Goal: Transaction & Acquisition: Purchase product/service

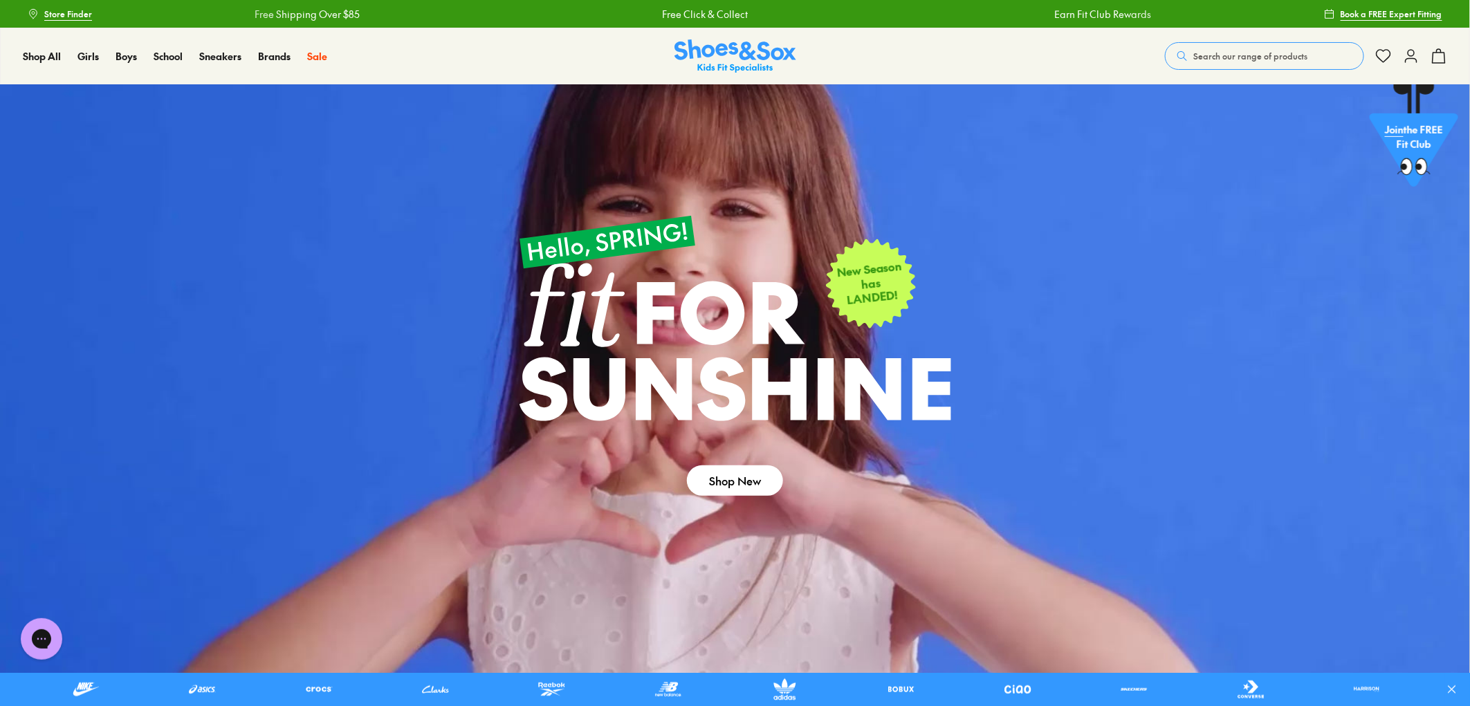
click at [277, 706] on div at bounding box center [726, 689] width 1453 height 33
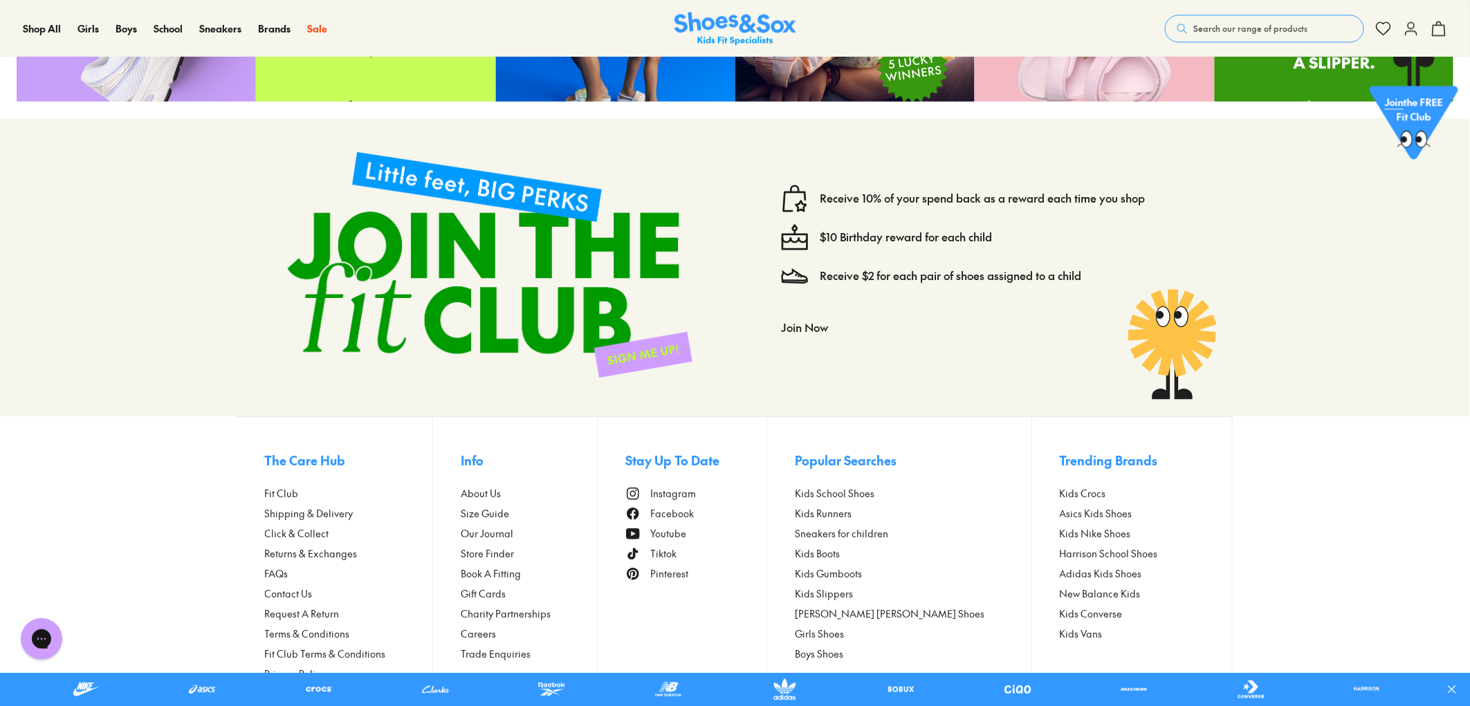
scroll to position [6702, 0]
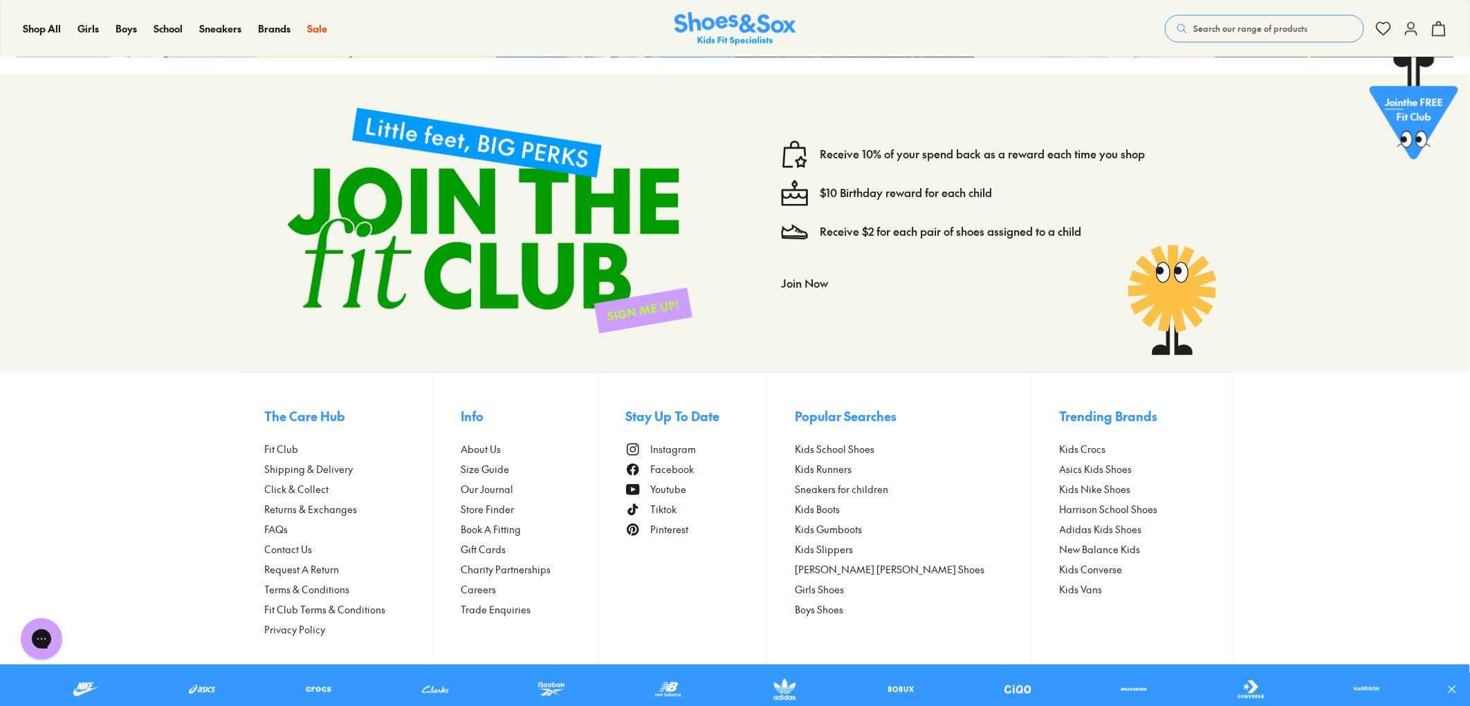
click at [282, 528] on span "FAQs" at bounding box center [277, 529] width 24 height 15
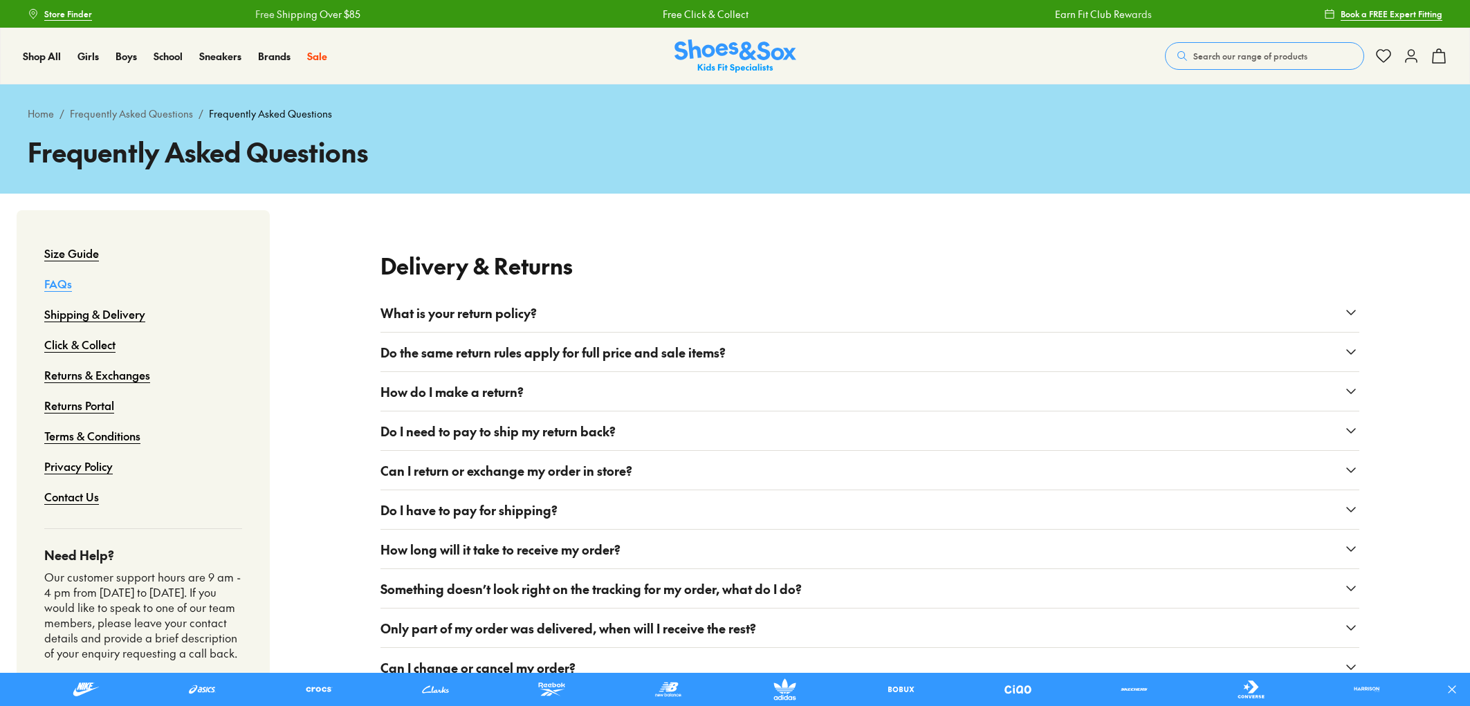
click at [578, 315] on button "What is your return policy?" at bounding box center [869, 312] width 979 height 39
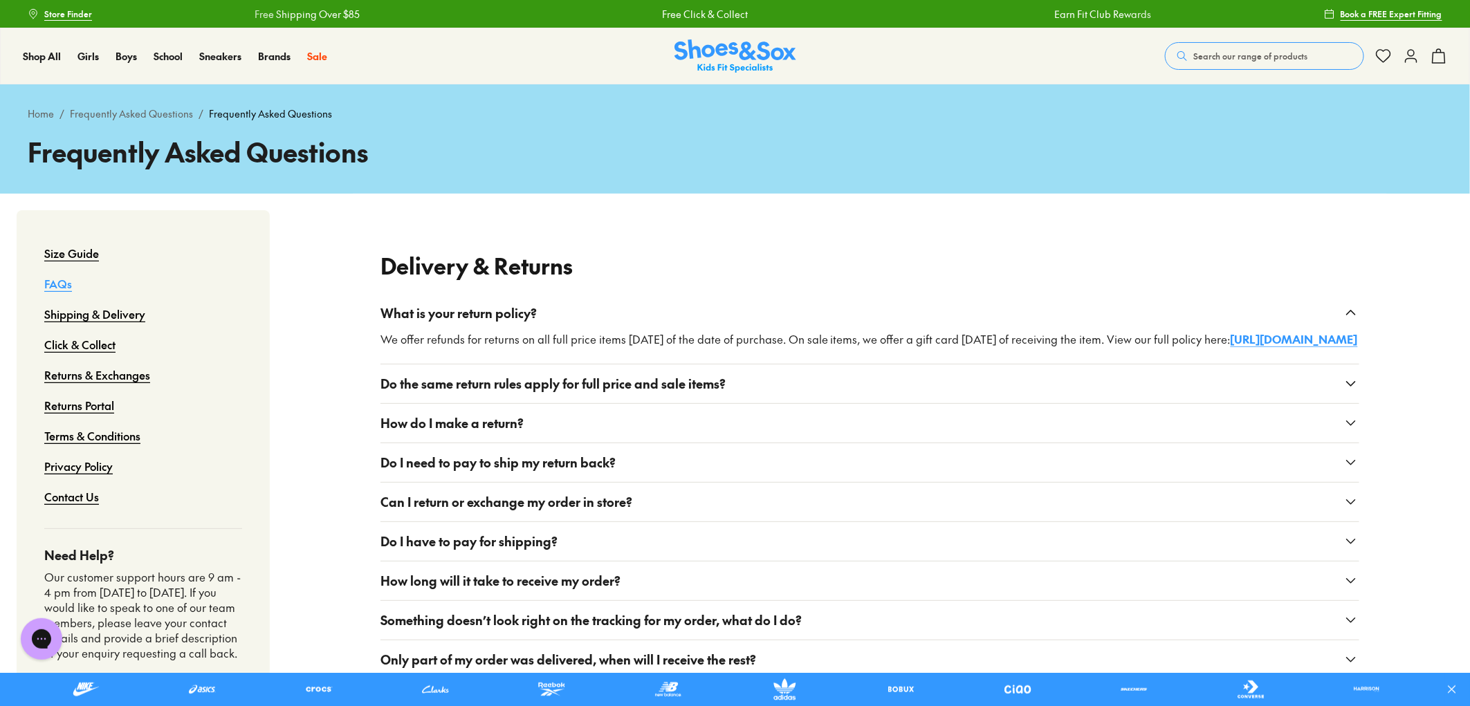
click at [1231, 347] on link "https://shoesandsox.myshopify.com/pages/returns-exchanges" at bounding box center [1294, 338] width 127 height 15
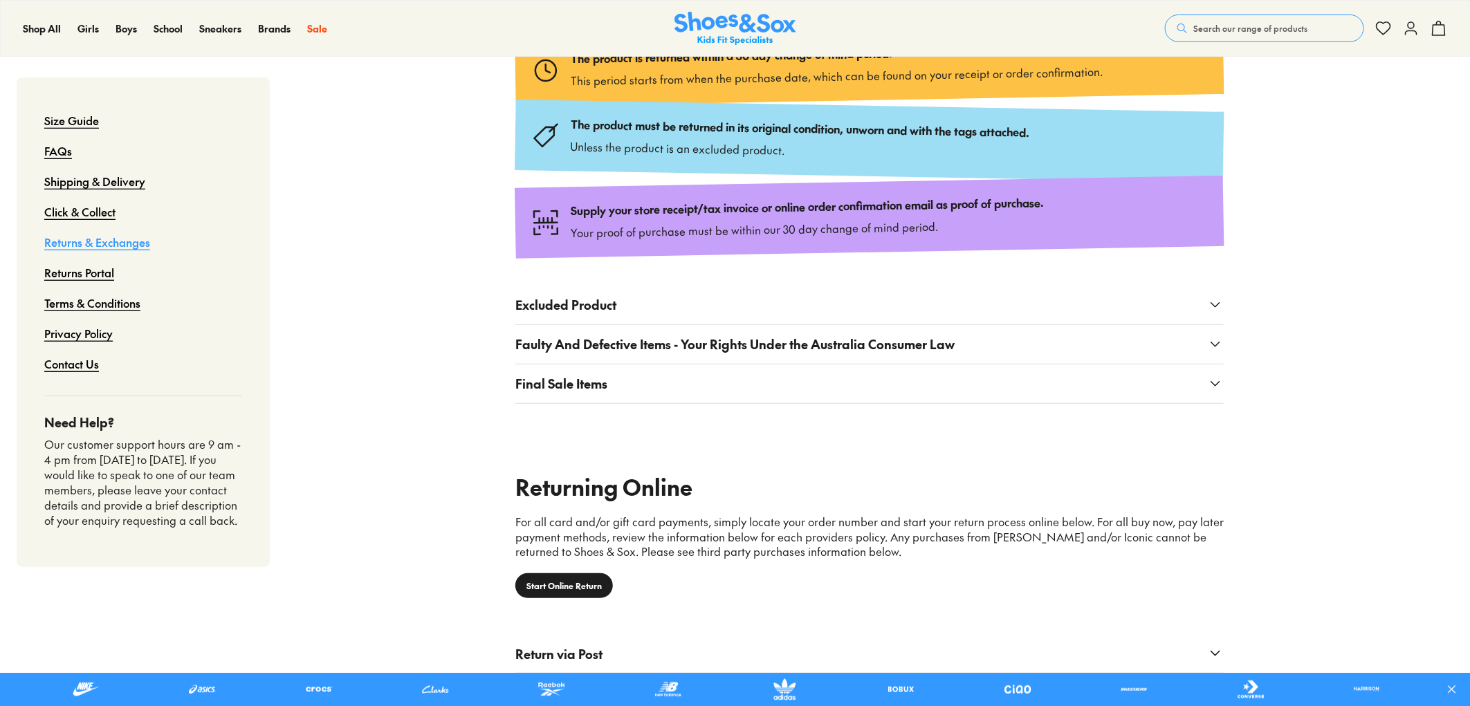
scroll to position [307, 0]
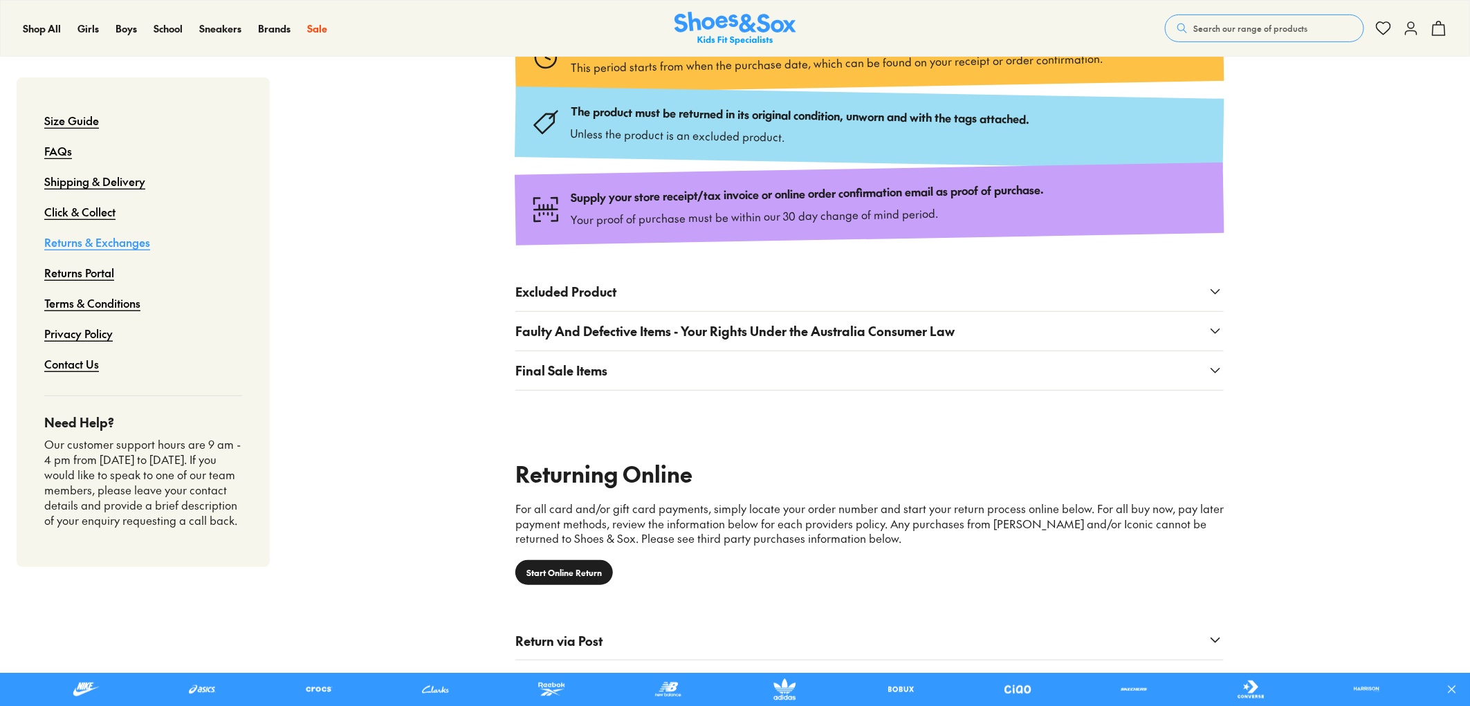
click at [749, 334] on span "Faulty And Defective Items - Your Rights Under the Australia Consumer Law" at bounding box center [734, 331] width 439 height 19
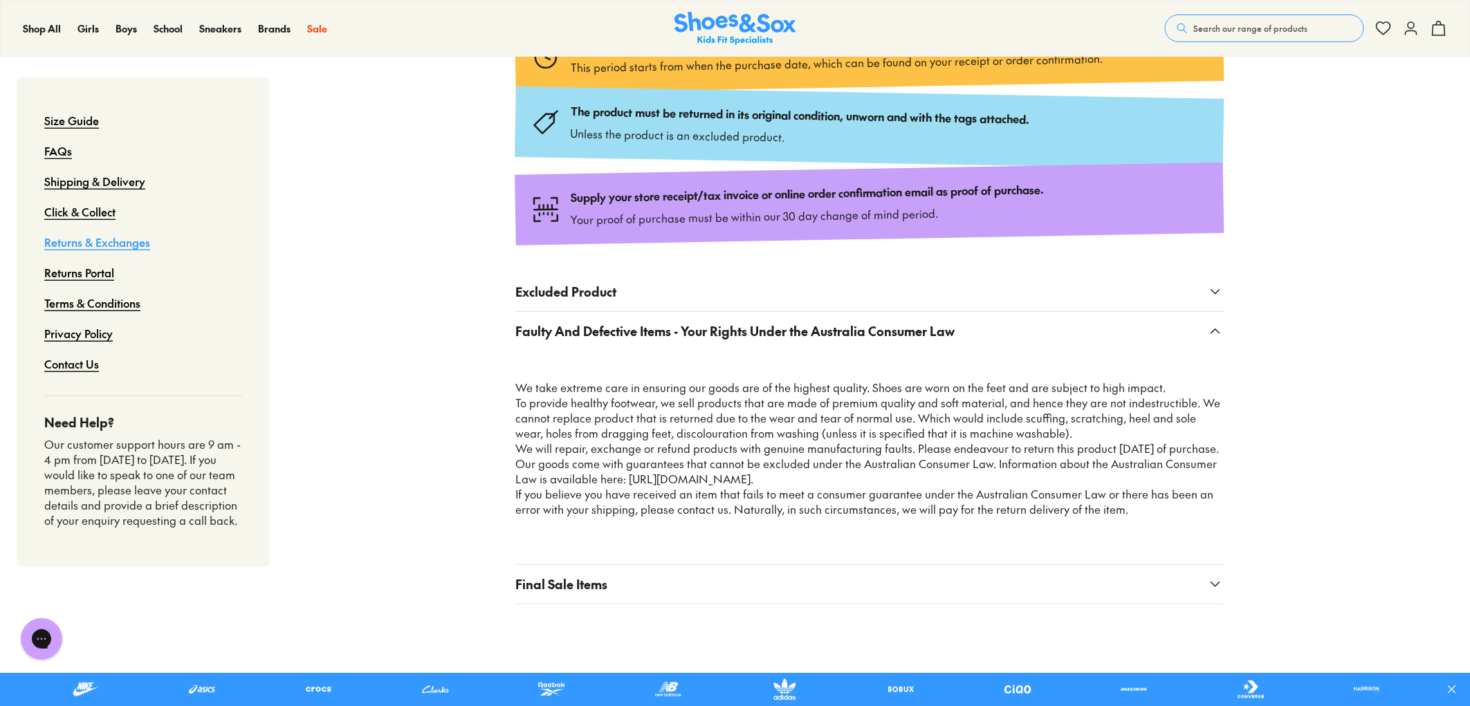
scroll to position [0, 0]
drag, startPoint x: 911, startPoint y: 446, endPoint x: 683, endPoint y: 465, distance: 229.1
click at [683, 465] on p "We will repair, exchange or refund products with genuine manufacturing faults. …" at bounding box center [869, 464] width 708 height 46
click at [660, 457] on p "We will repair, exchange or refund products with genuine manufacturing faults. …" at bounding box center [869, 464] width 708 height 46
drag, startPoint x: 1036, startPoint y: 448, endPoint x: 1197, endPoint y: 452, distance: 161.2
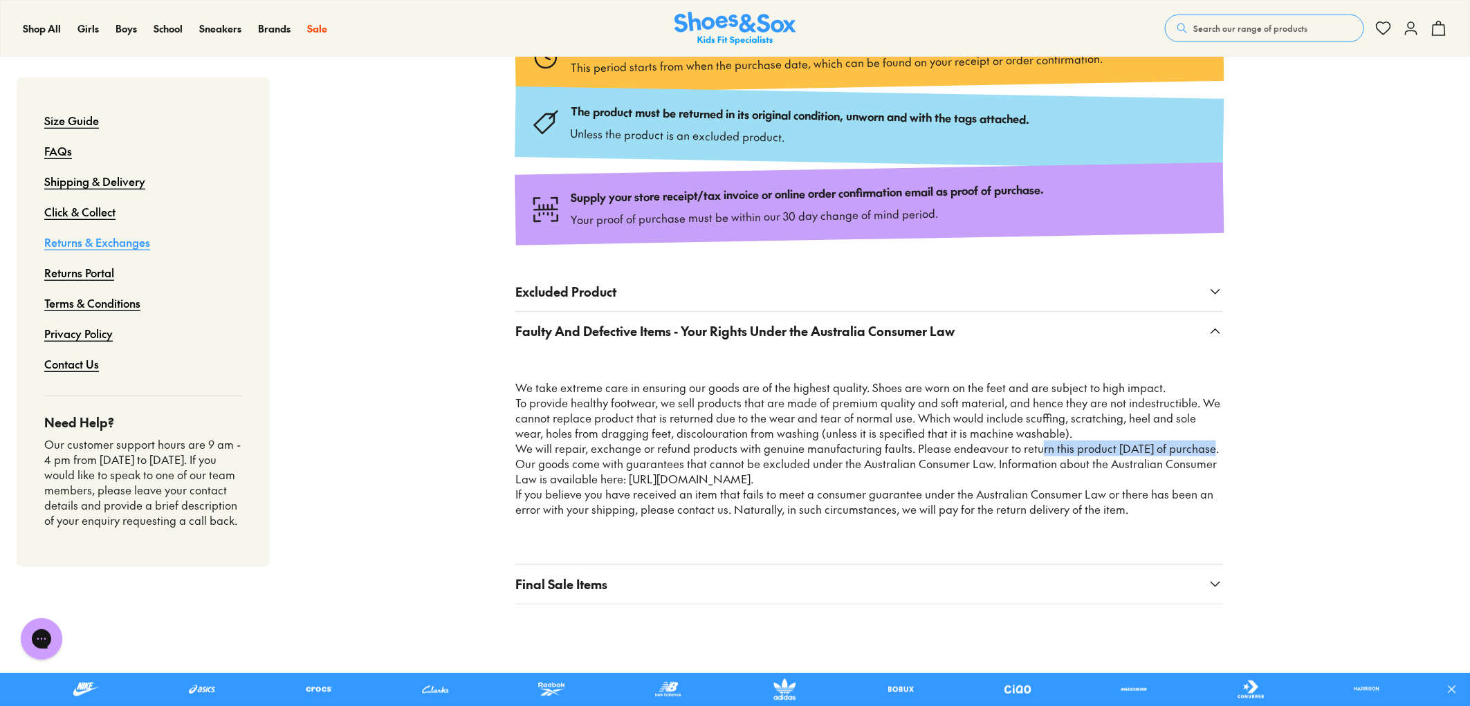
click at [1197, 452] on p "We will repair, exchange or refund products with genuine manufacturing faults. …" at bounding box center [869, 464] width 708 height 46
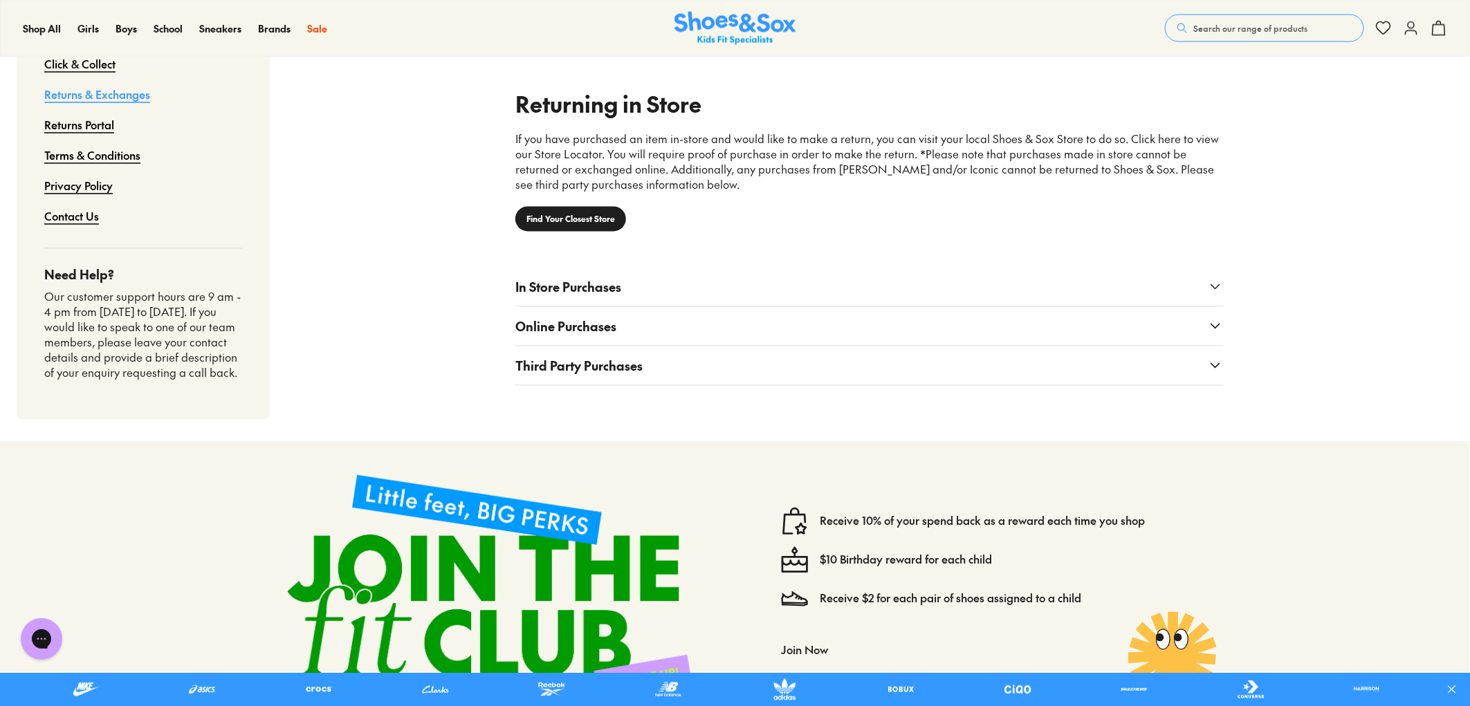
scroll to position [1306, 0]
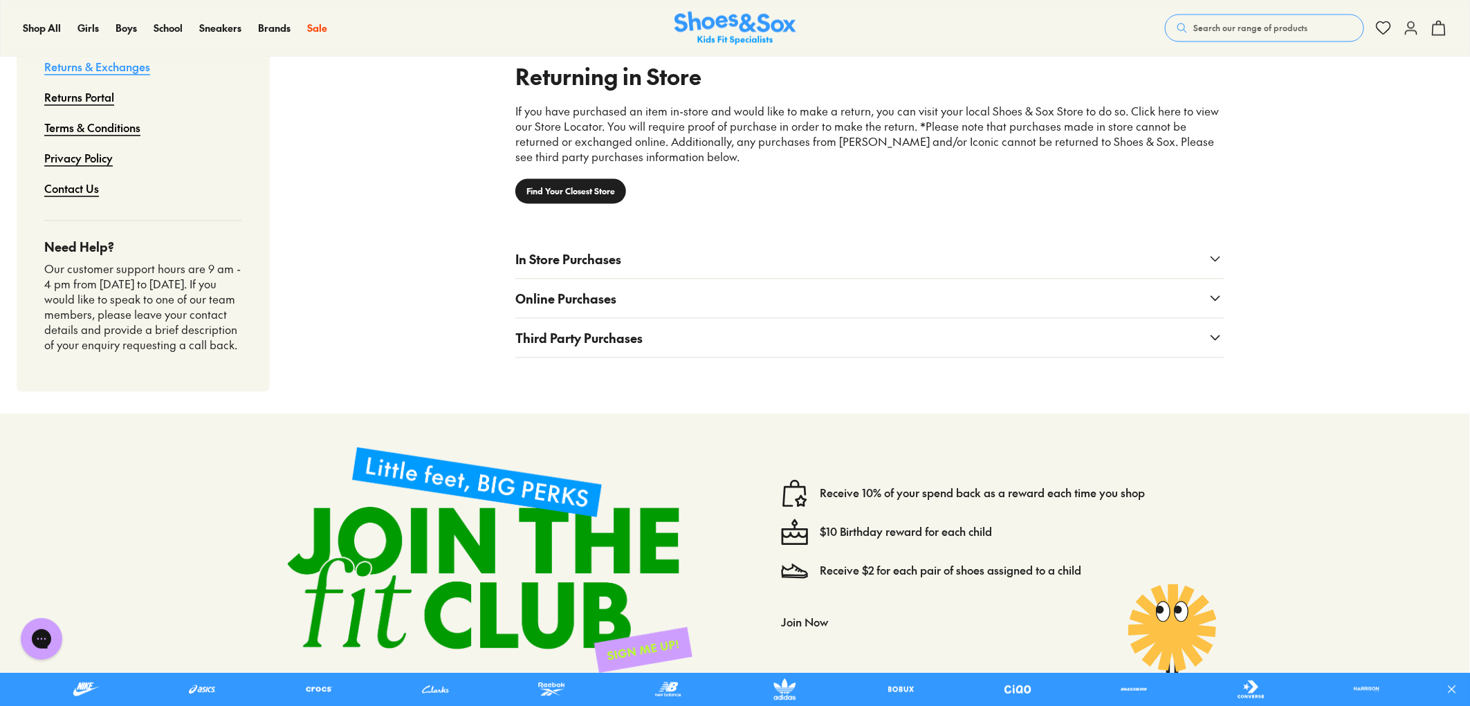
click at [609, 338] on span "Third Party Purchases" at bounding box center [578, 338] width 127 height 19
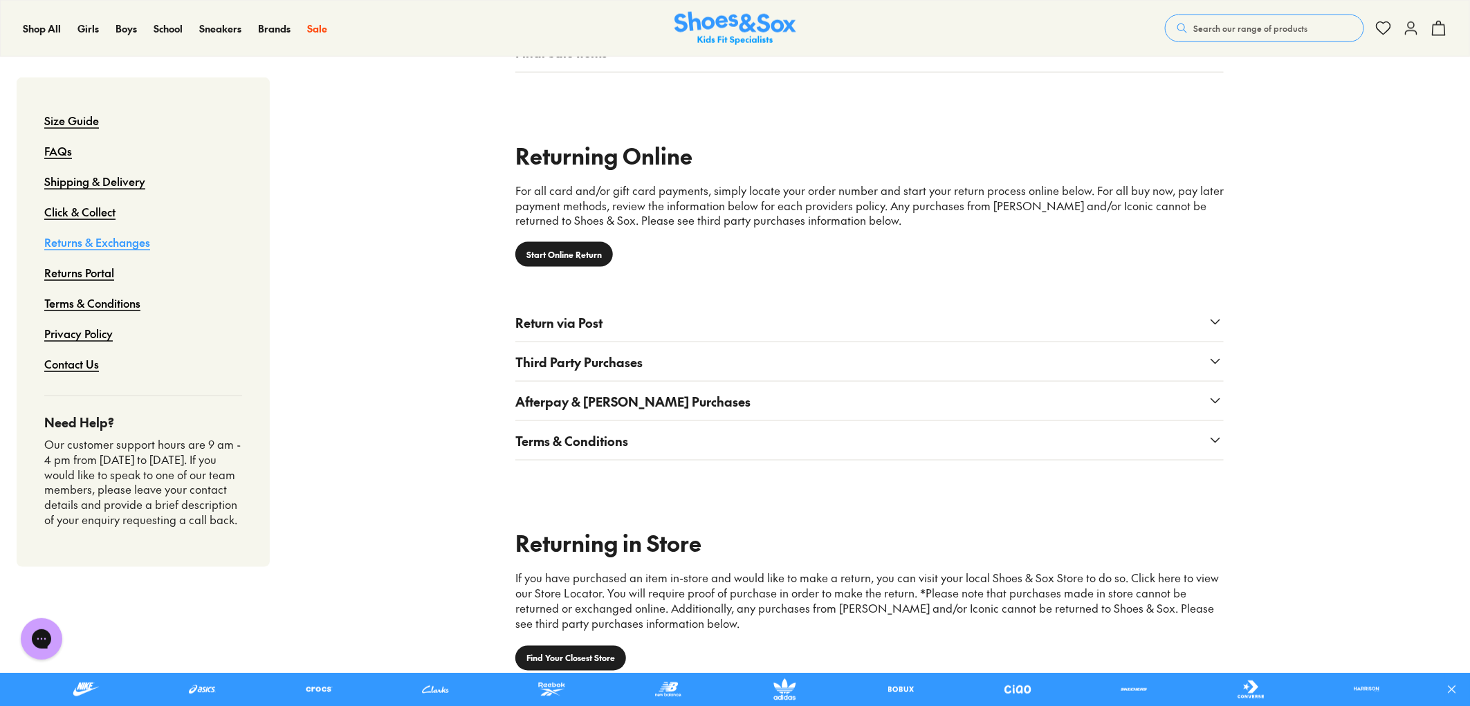
scroll to position [614, 0]
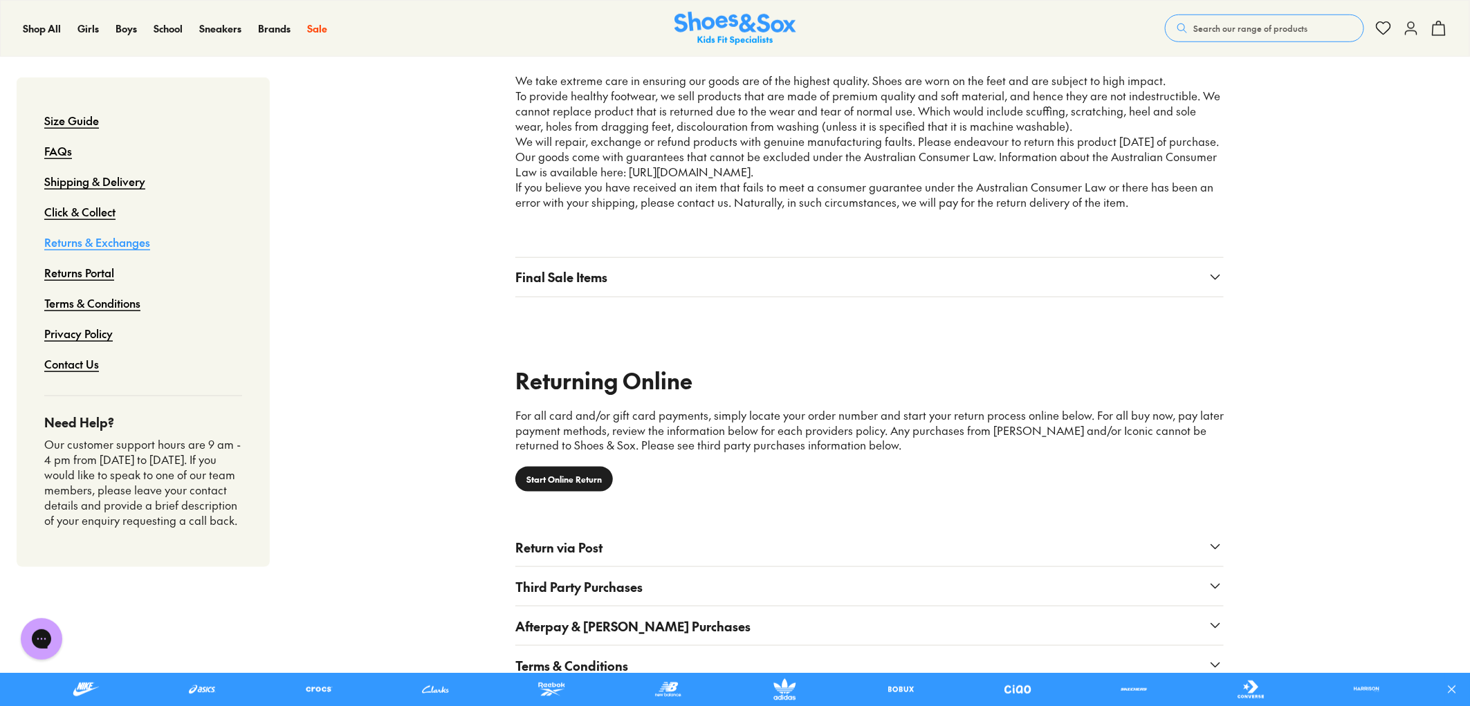
click at [687, 30] on img at bounding box center [735, 29] width 122 height 34
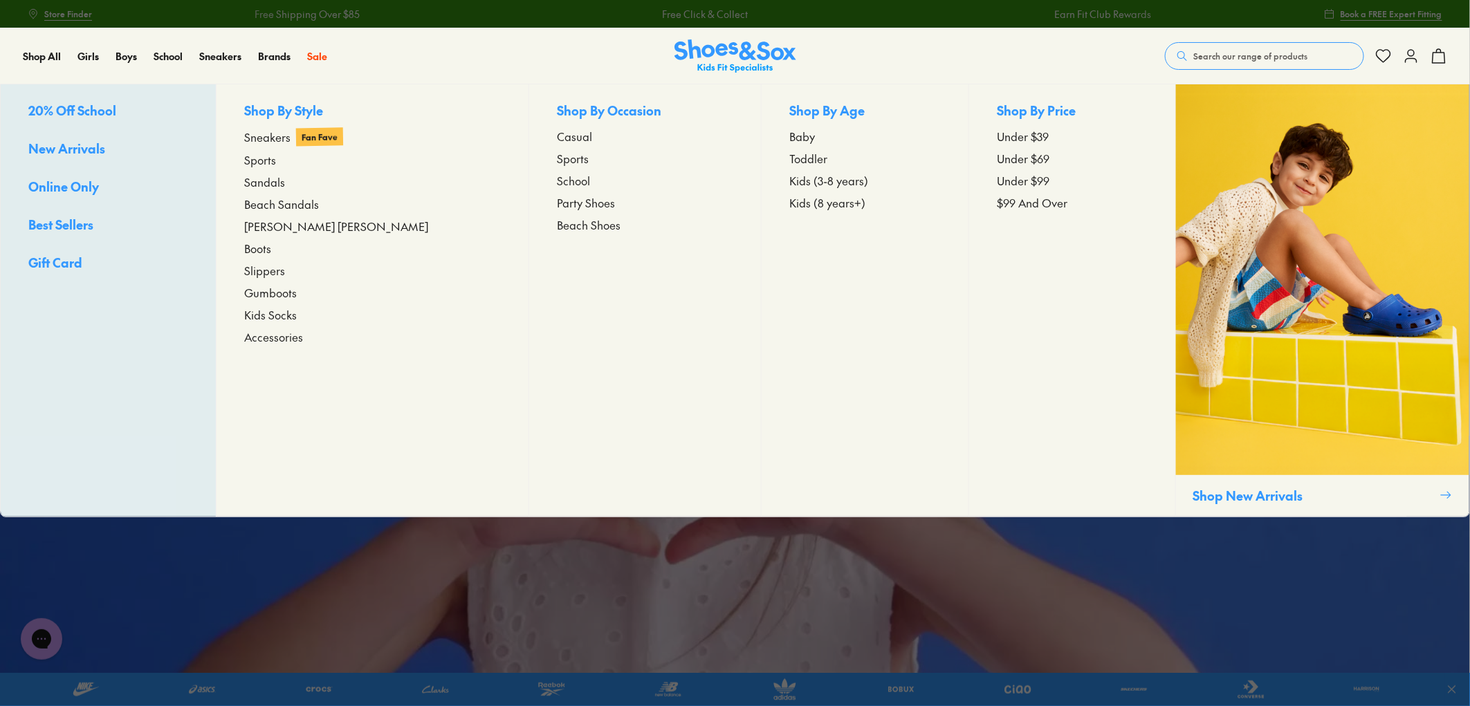
click at [72, 144] on span "New Arrivals" at bounding box center [66, 148] width 77 height 17
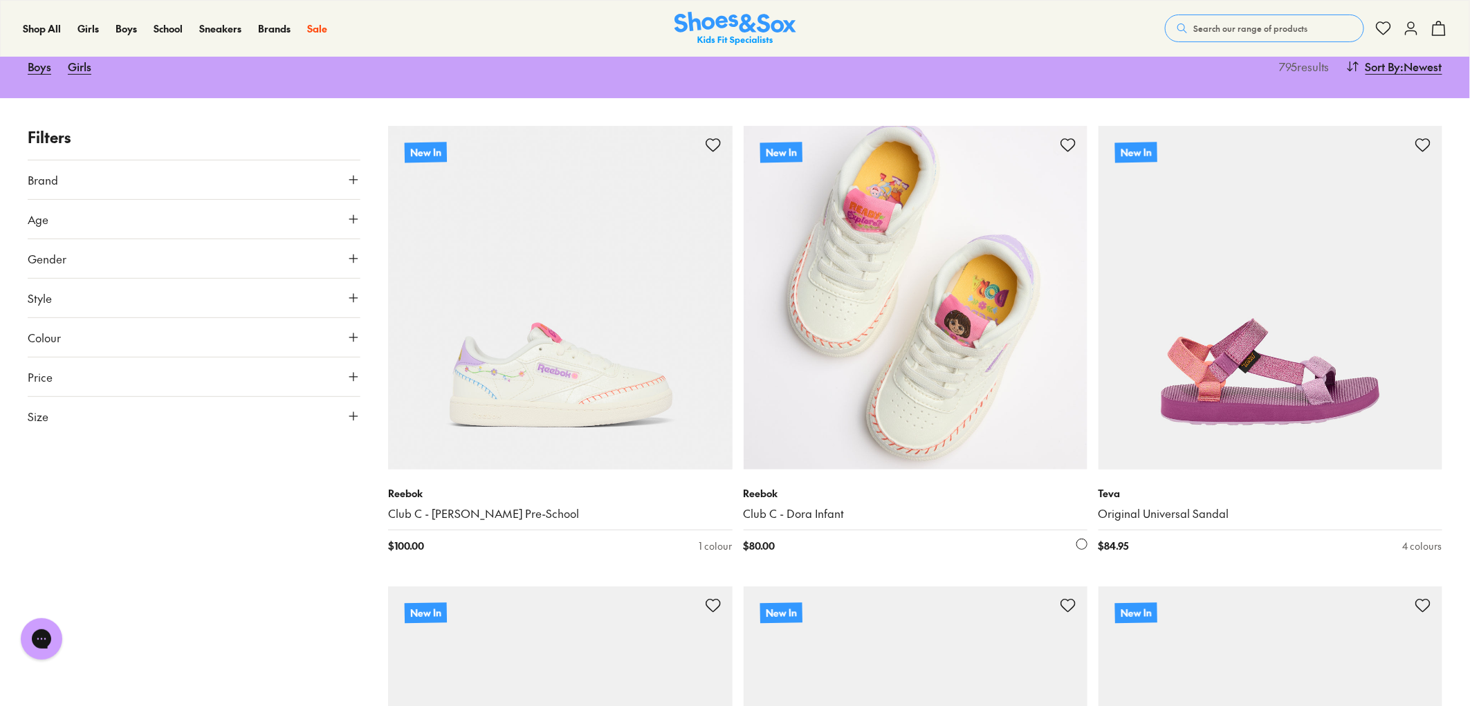
click at [905, 374] on img at bounding box center [916, 298] width 344 height 344
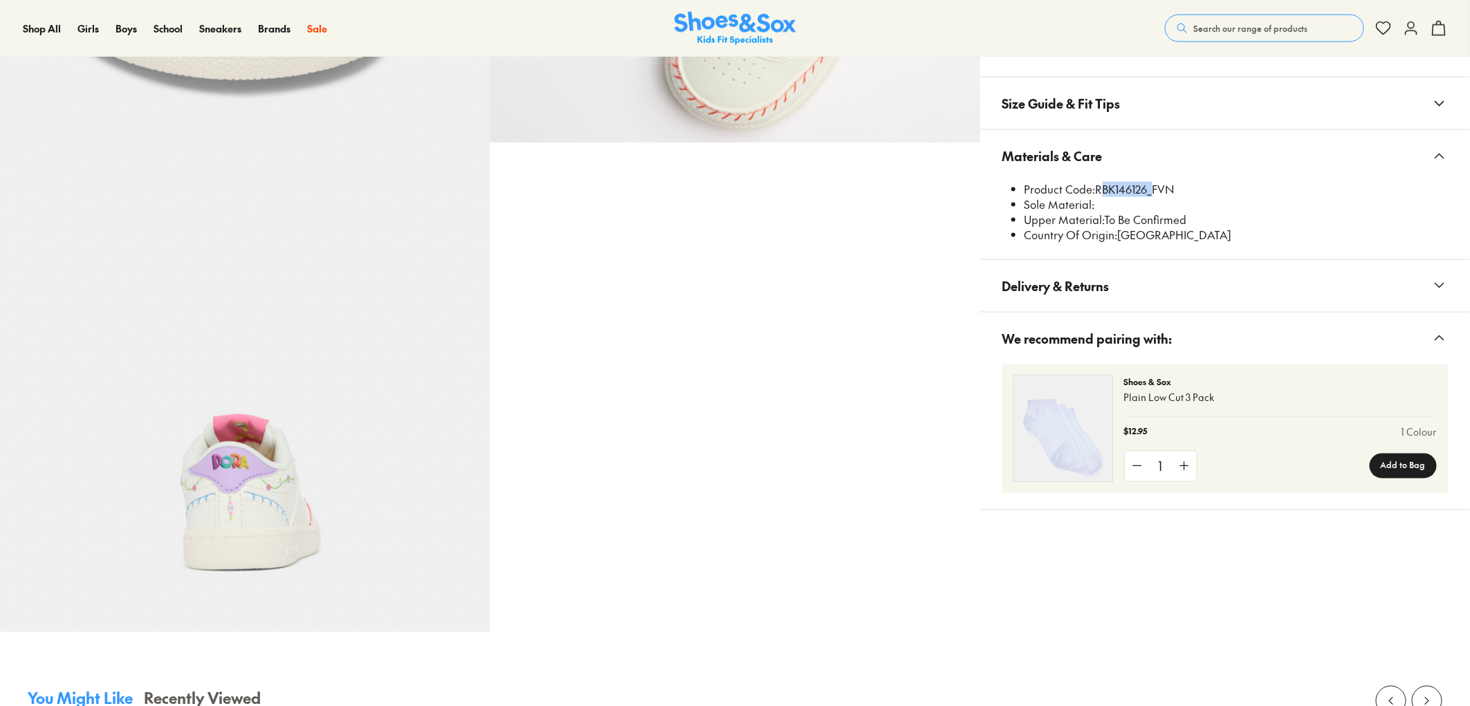
drag, startPoint x: 1097, startPoint y: 187, endPoint x: 1146, endPoint y: 191, distance: 48.6
click at [1146, 191] on li "Product Code: RBK146126_FVN" at bounding box center [1236, 189] width 423 height 15
select select "*"
copy li "RBK146126"
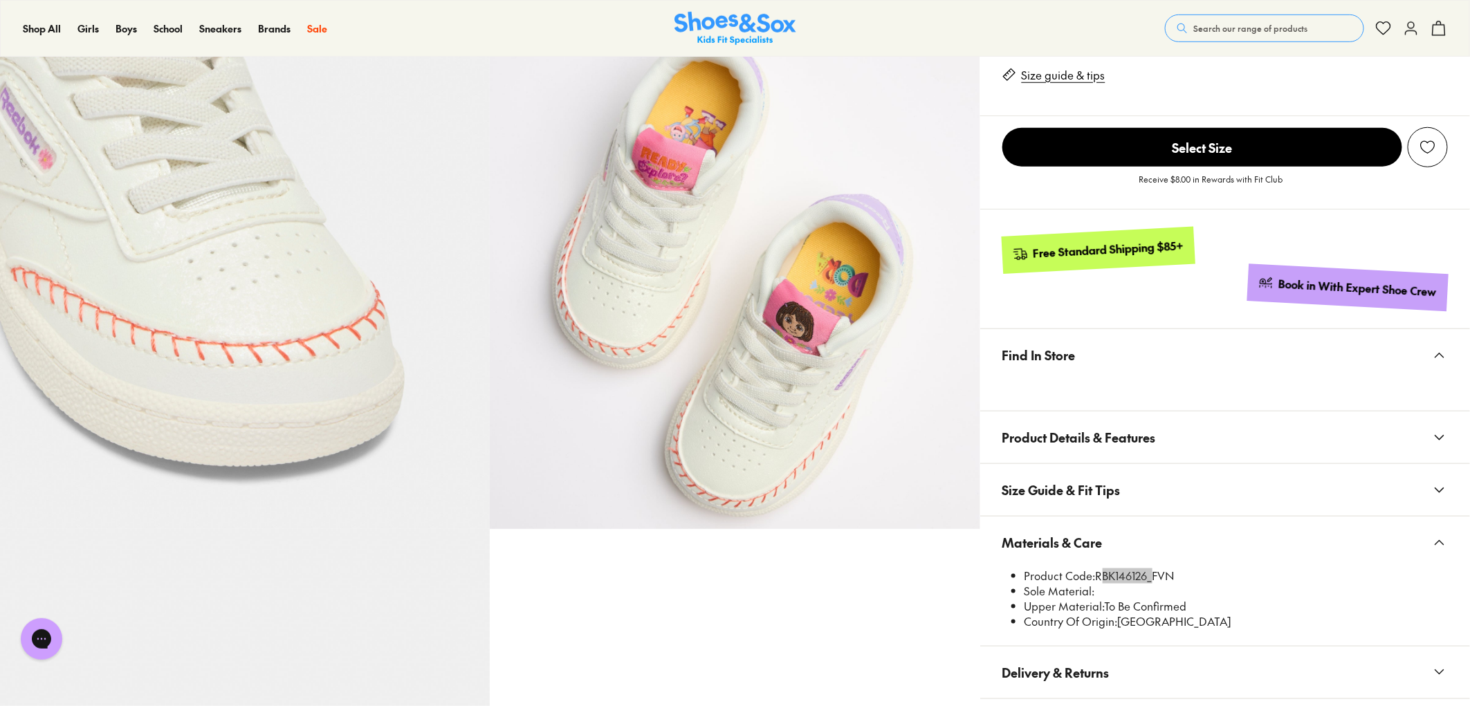
scroll to position [228, 0]
